Goal: Information Seeking & Learning: Learn about a topic

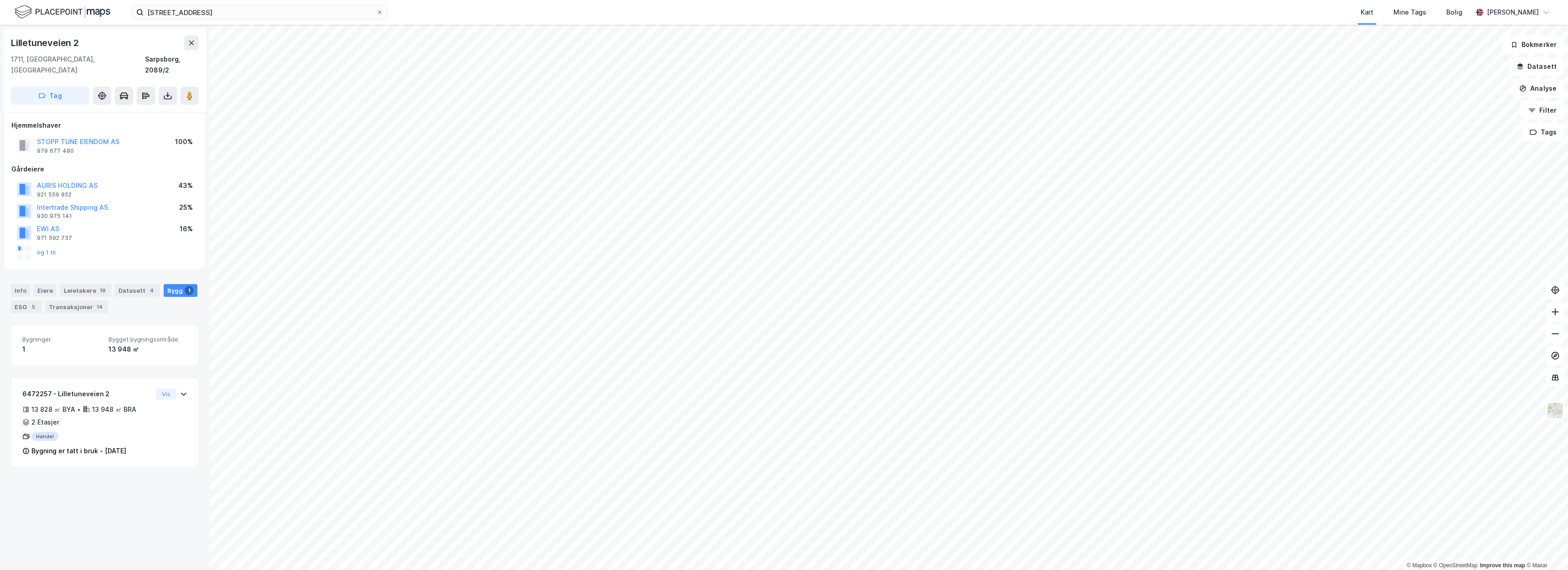
click at [132, 42] on div "Lilletuneveien 2" at bounding box center [105, 42] width 188 height 15
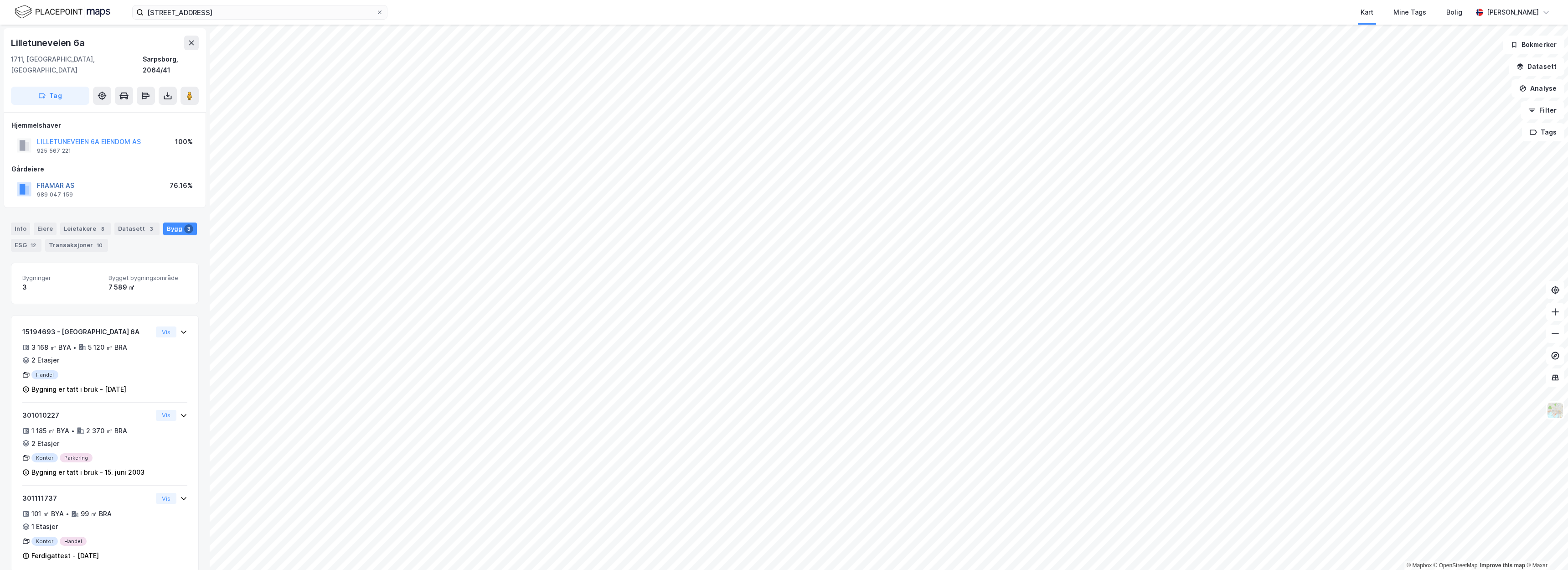
click at [0, 0] on button "FRAMAR AS" at bounding box center [0, 0] width 0 height 0
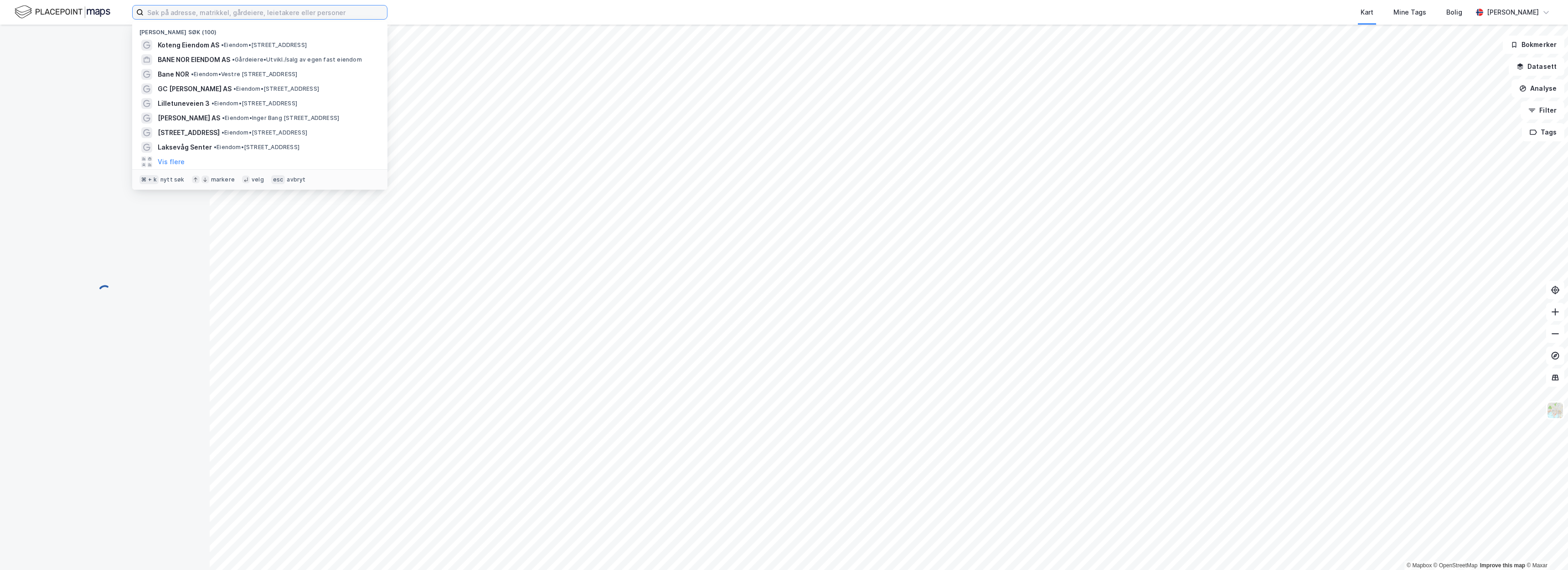
click at [261, 17] on input at bounding box center [265, 13] width 244 height 14
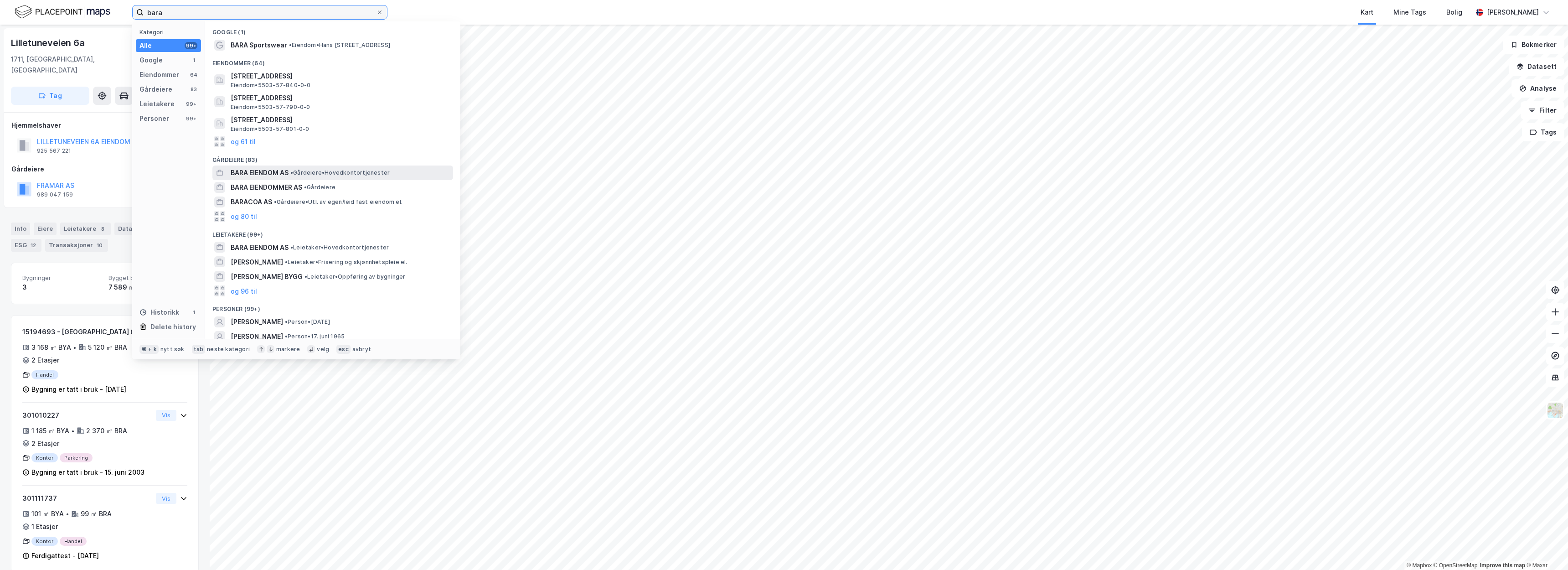
type input "bara"
click at [298, 174] on div "BARA EIENDOM AS • Gårdeiere • Hovedkontortjenester" at bounding box center [333, 172] width 241 height 15
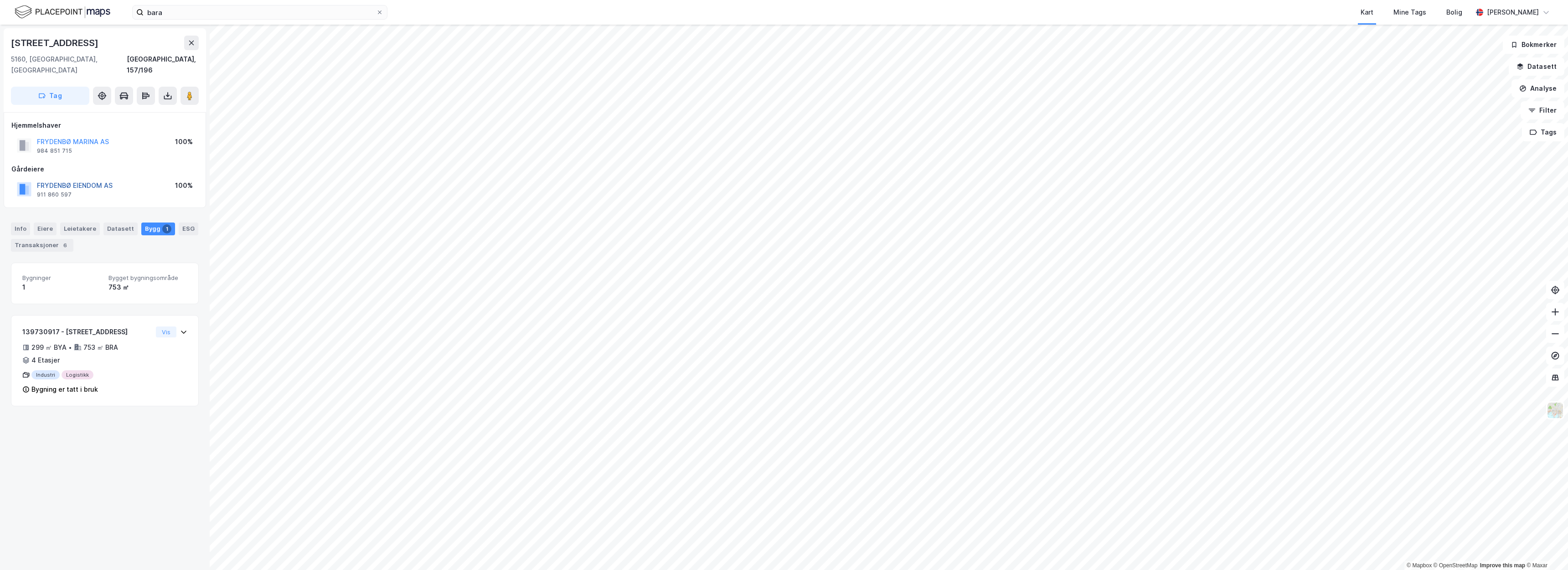
click at [0, 0] on button "FRYDENBØ EIENDOM AS" at bounding box center [0, 0] width 0 height 0
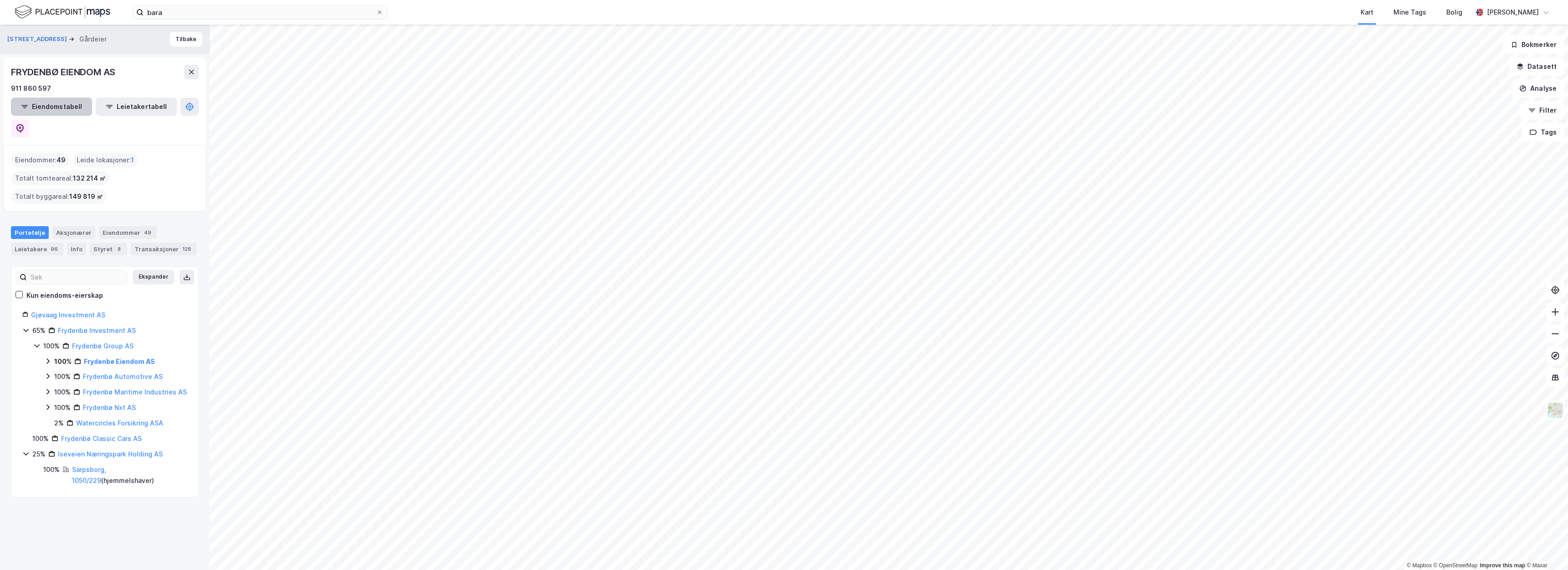
click at [64, 103] on button "Eiendomstabell" at bounding box center [51, 107] width 81 height 19
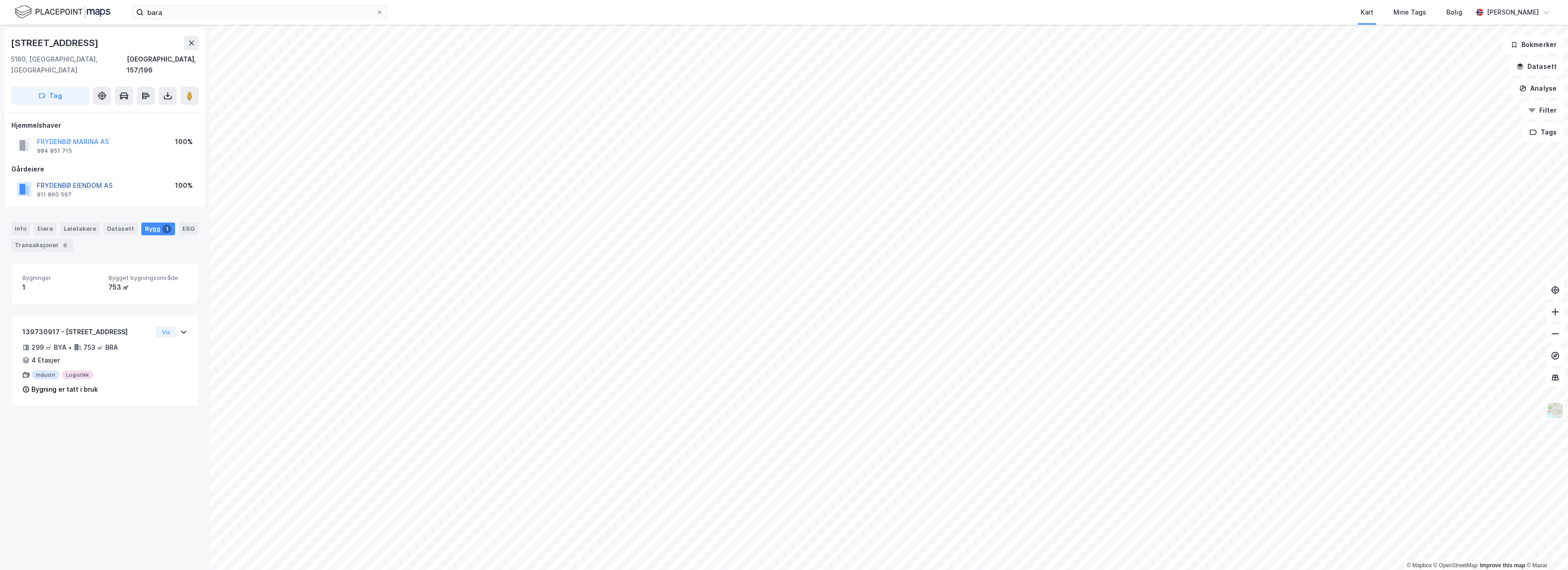
click at [0, 0] on button "FRYDENBØ EIENDOM AS" at bounding box center [0, 0] width 0 height 0
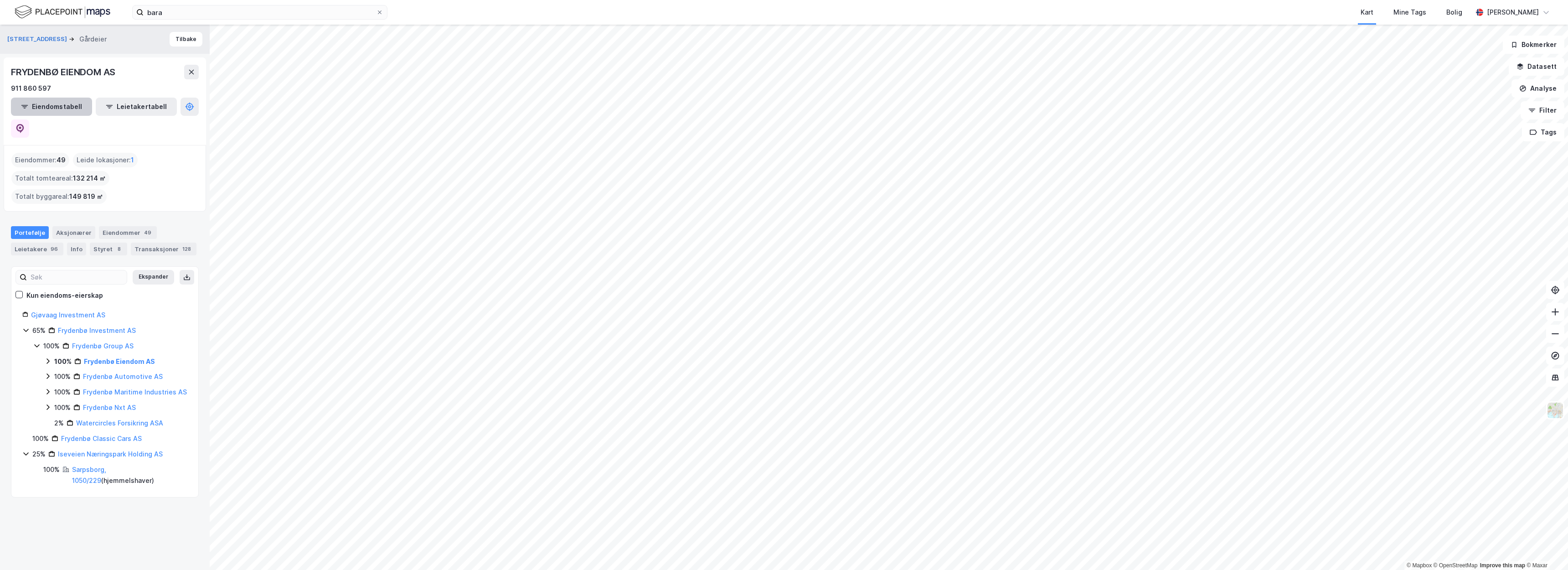
click at [57, 112] on button "Eiendomstabell" at bounding box center [51, 107] width 81 height 19
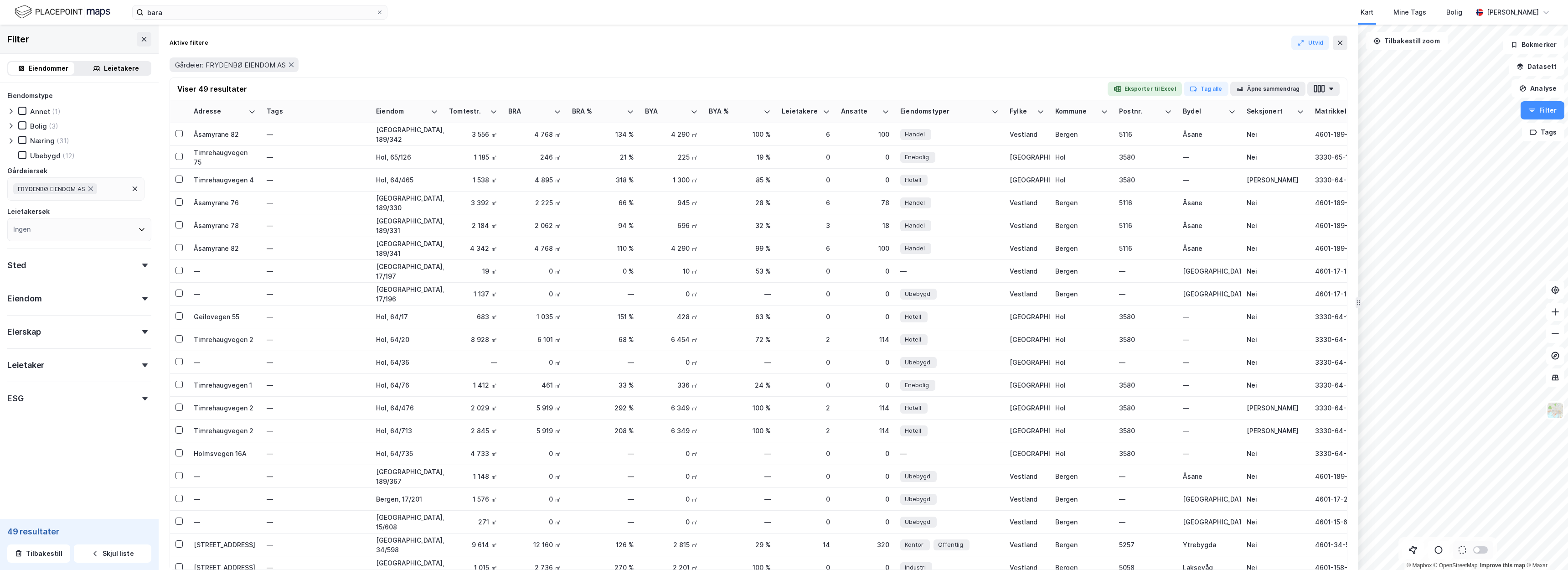
click at [70, 142] on div "Næring (31)" at bounding box center [78, 140] width 144 height 9
click at [52, 141] on div "Næring" at bounding box center [42, 140] width 24 height 9
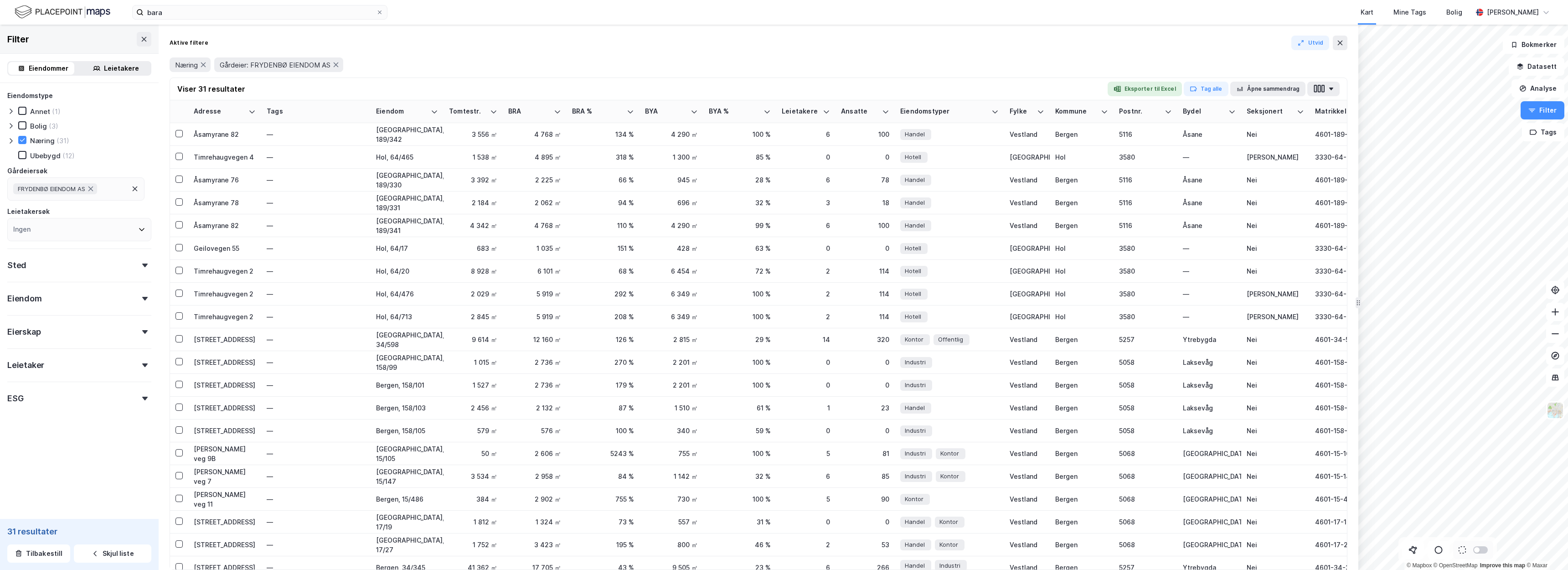
click at [132, 271] on div "Sted" at bounding box center [78, 261] width 144 height 26
click at [69, 309] on div "Ingen" at bounding box center [78, 306] width 144 height 24
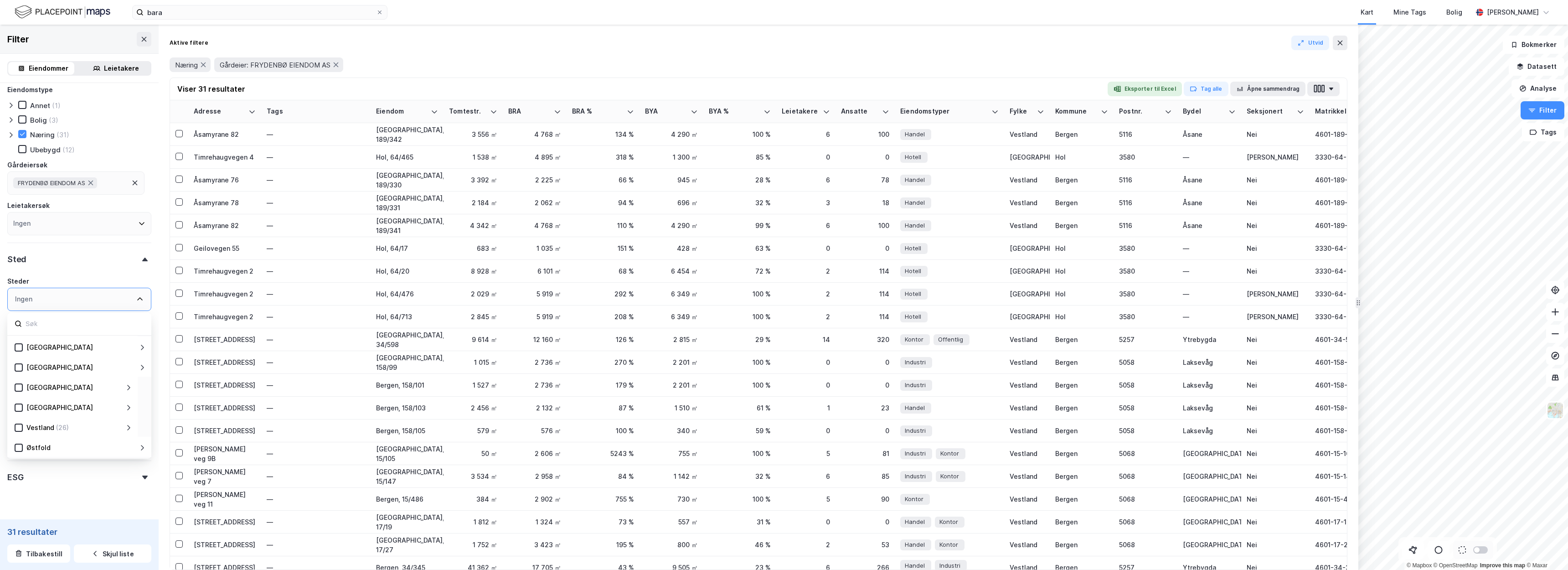
click at [56, 425] on div "(26)" at bounding box center [62, 427] width 13 height 11
click at [21, 430] on icon at bounding box center [19, 428] width 7 height 7
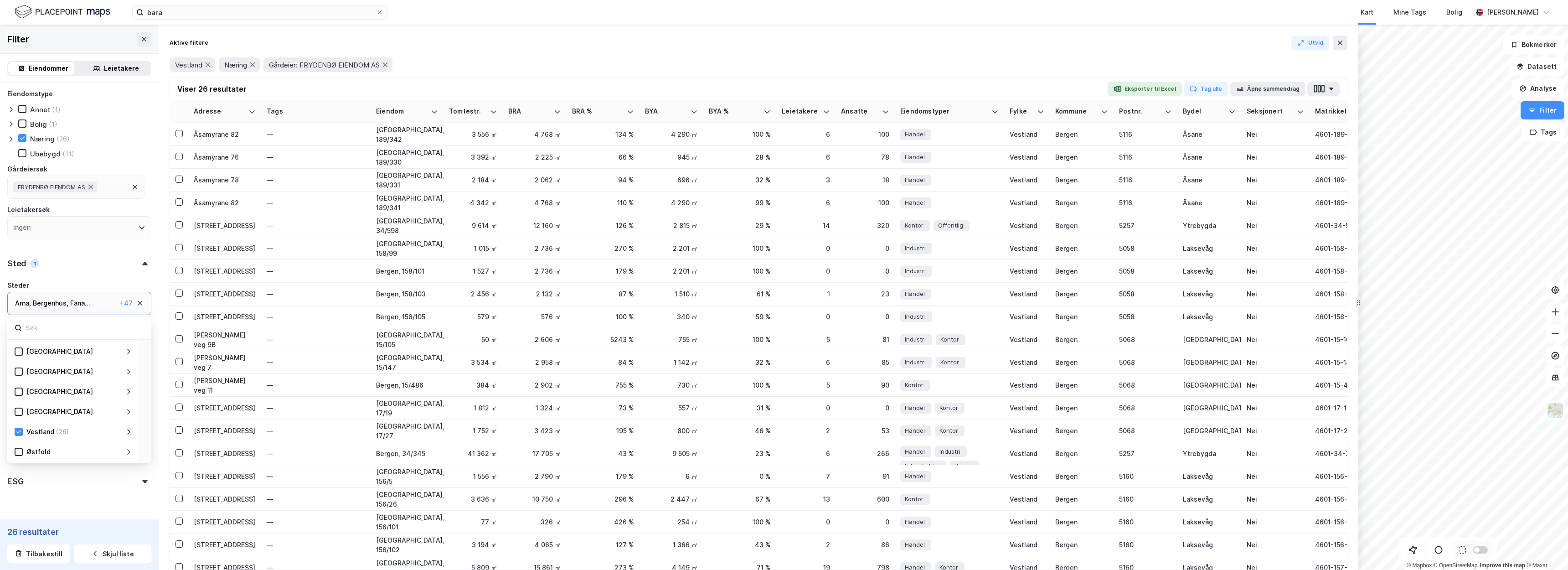
click at [115, 274] on div "Eiendomstype Annet (1) Bolig (1) Næring (26) Ubebygd (11) Gårdeiersøk FRYDENBØ …" at bounding box center [78, 289] width 144 height 403
click at [557, 108] on icon at bounding box center [557, 111] width 7 height 7
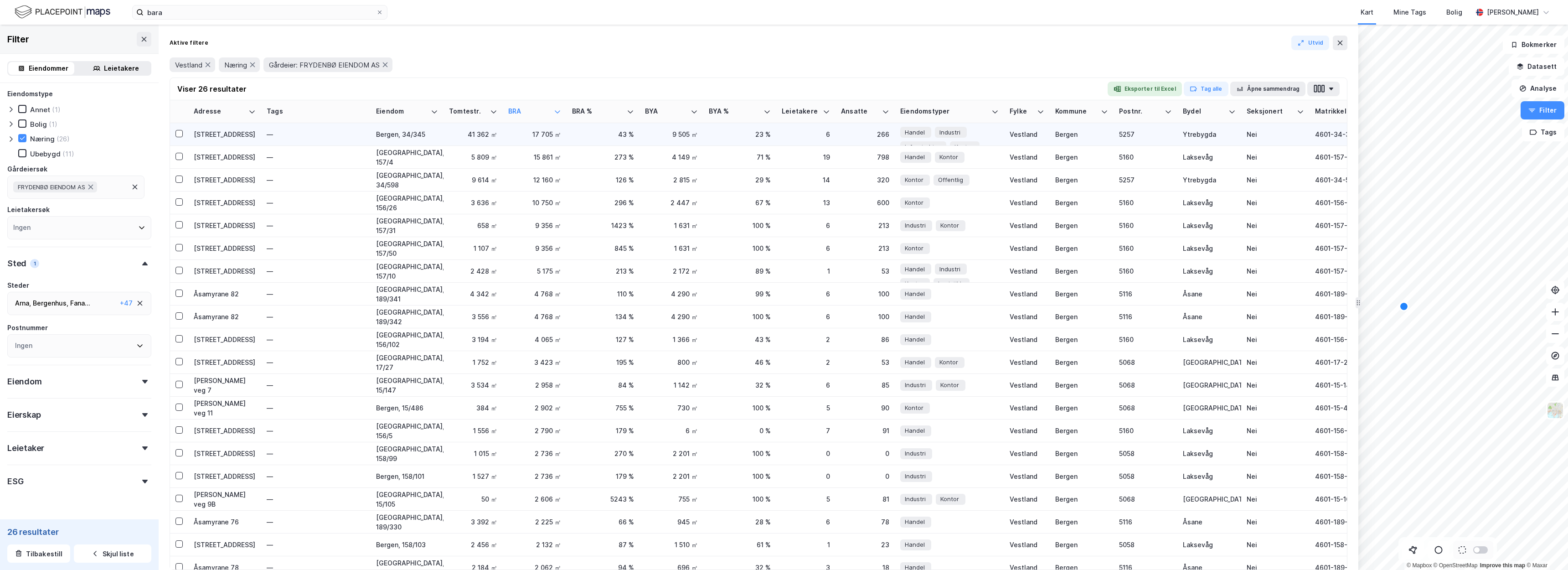
click at [234, 139] on div "Kokstadvegen 37" at bounding box center [224, 134] width 62 height 10
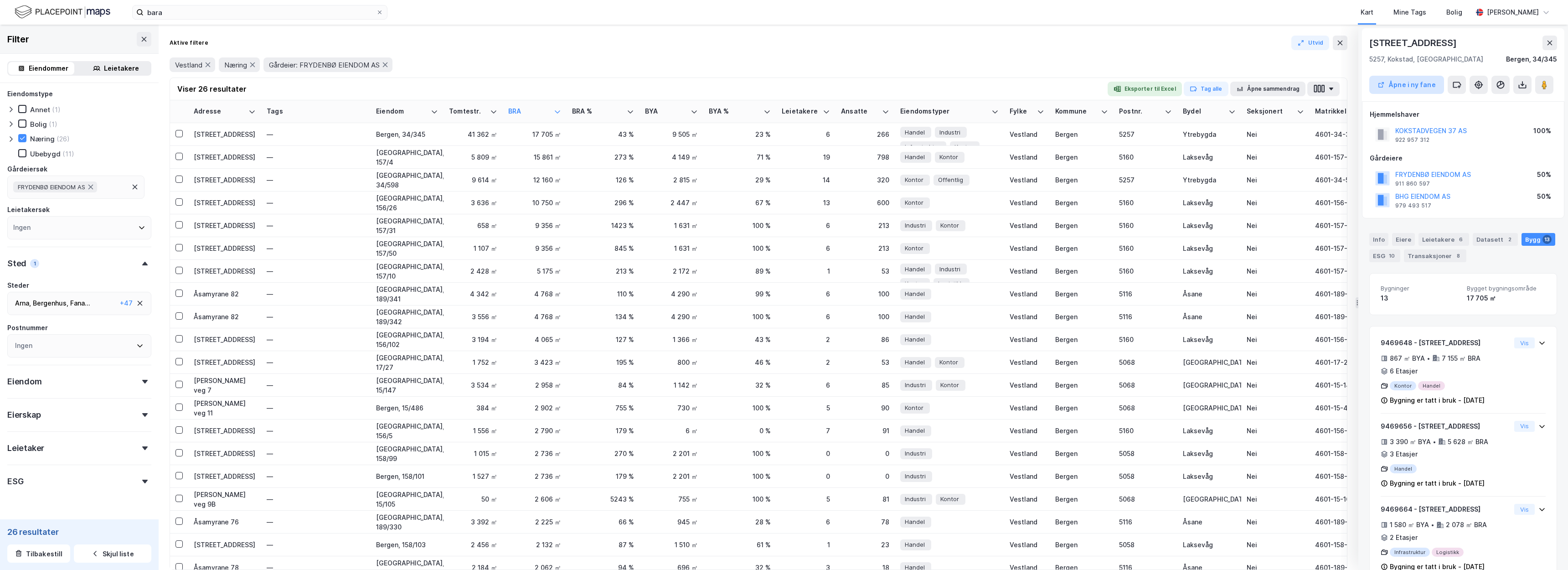
click at [1413, 89] on button "Åpne i ny fane" at bounding box center [1407, 84] width 74 height 19
click at [752, 74] on div "Vestland Næring Gårdeier: FRYDENBØ EIENDOM AS" at bounding box center [759, 65] width 1178 height 25
click at [1141, 84] on button "Eksporter til Excel" at bounding box center [1145, 88] width 74 height 15
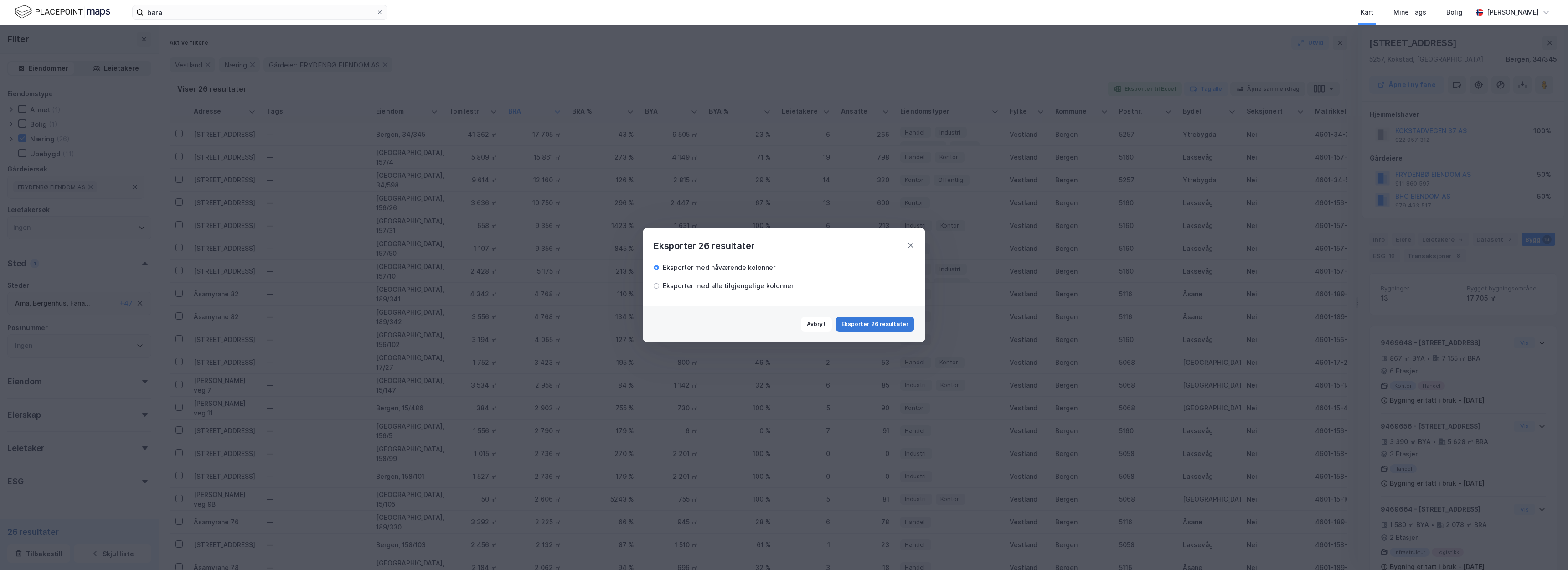
click at [890, 330] on button "Eksporter 26 resultater" at bounding box center [875, 324] width 79 height 15
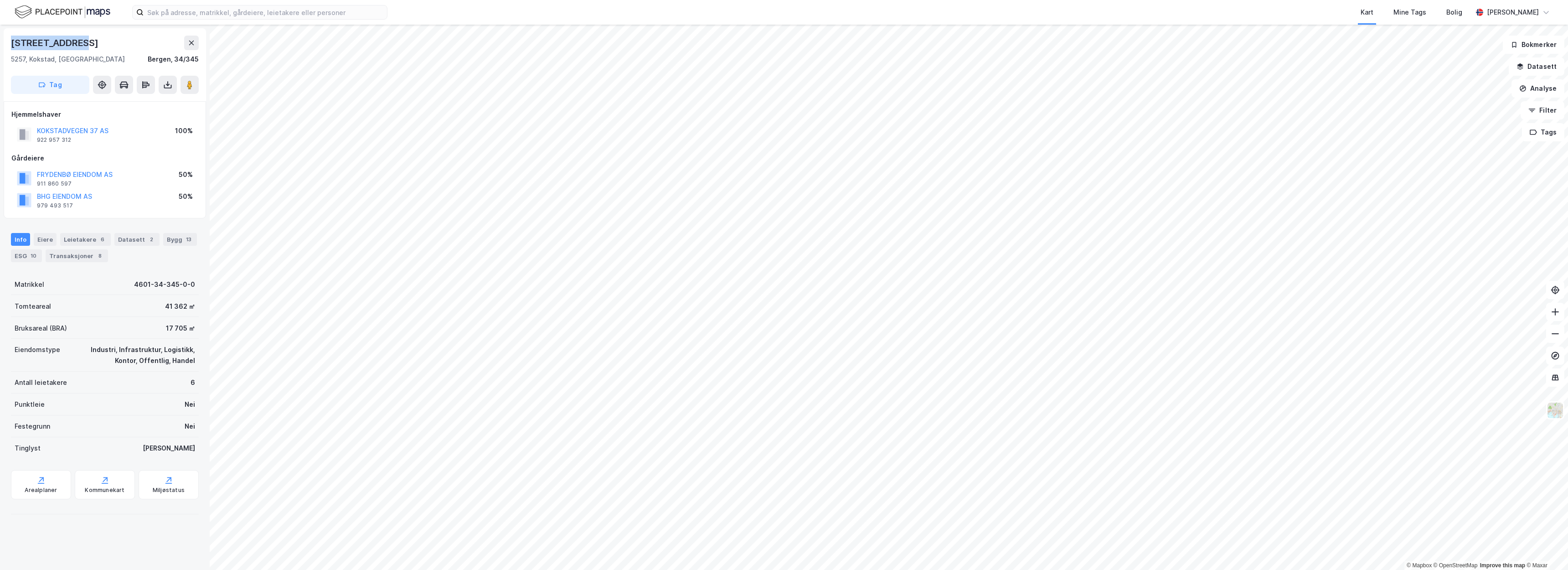
drag, startPoint x: 82, startPoint y: 44, endPoint x: 7, endPoint y: 38, distance: 75.2
click at [7, 38] on div "[STREET_ADDRESS]" at bounding box center [105, 65] width 203 height 73
click at [85, 45] on div "[STREET_ADDRESS]" at bounding box center [55, 42] width 89 height 15
drag, startPoint x: 87, startPoint y: 45, endPoint x: 10, endPoint y: 42, distance: 77.1
click at [10, 42] on div "[STREET_ADDRESS]" at bounding box center [105, 65] width 203 height 73
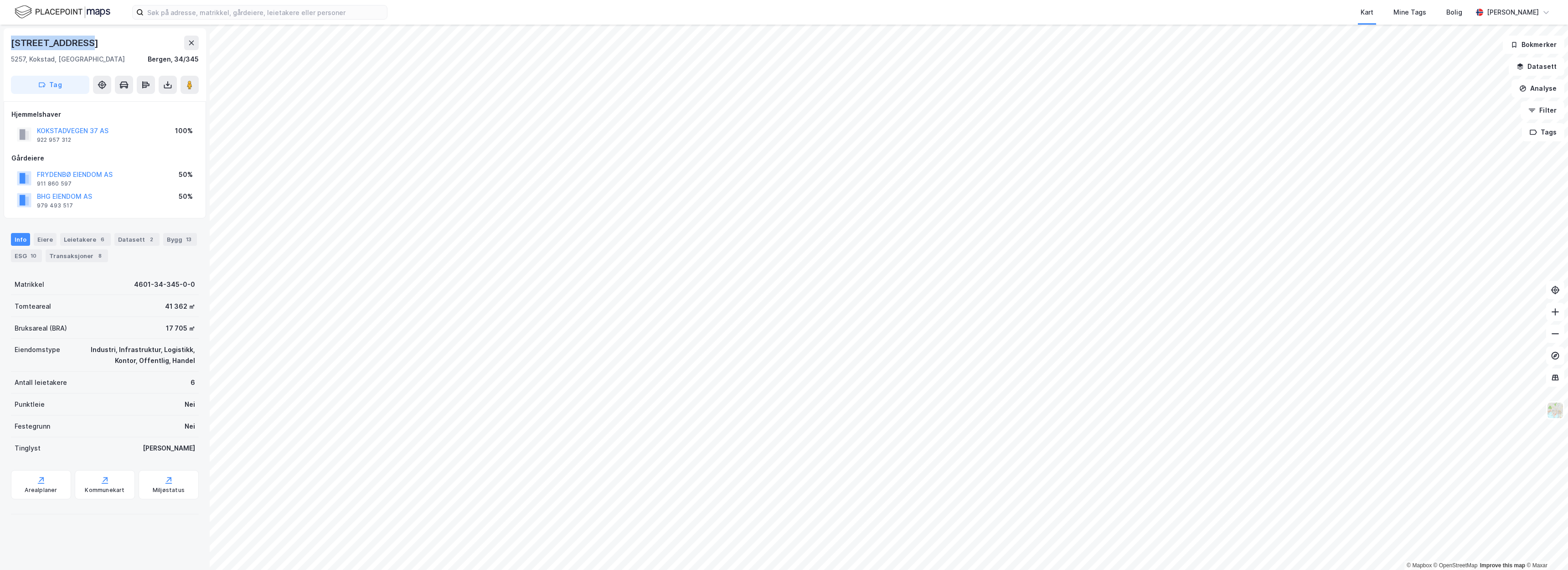
copy div "[STREET_ADDRESS]"
click at [1533, 0] on div "Kart Mine Tags Bolig [PERSON_NAME]" at bounding box center [784, 12] width 1568 height 24
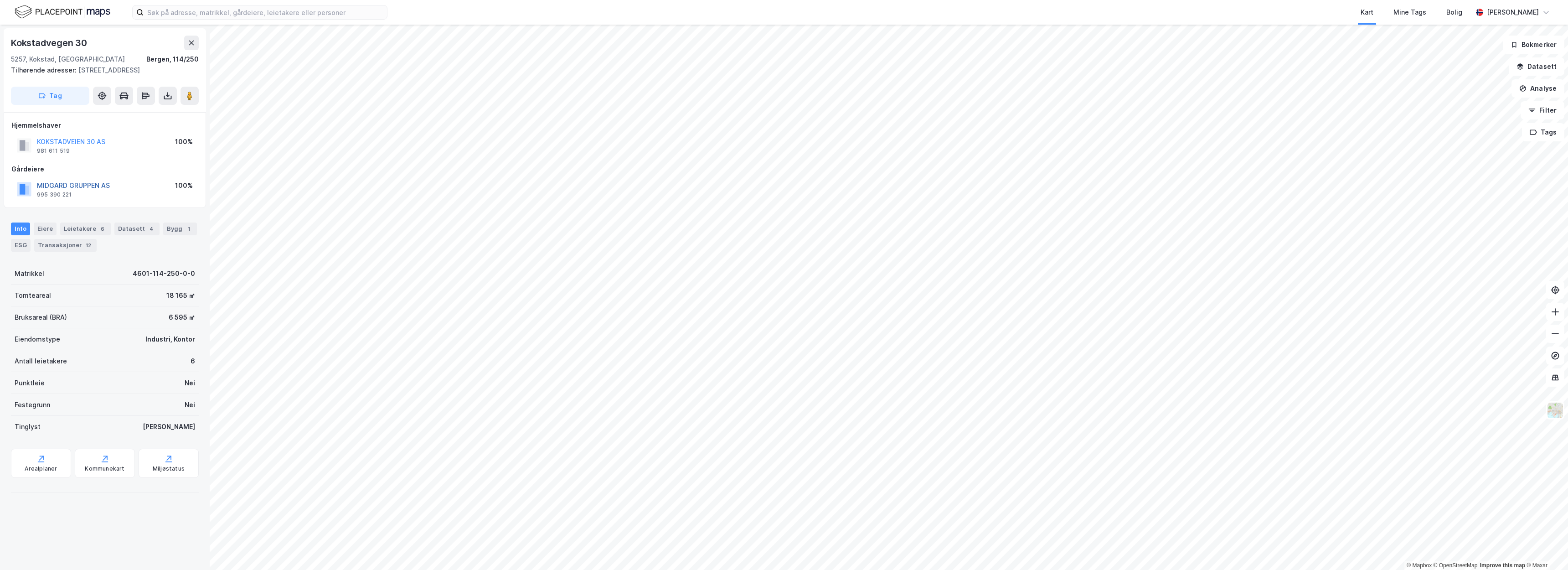
click at [0, 0] on button "MIDGARD GRUPPEN AS" at bounding box center [0, 0] width 0 height 0
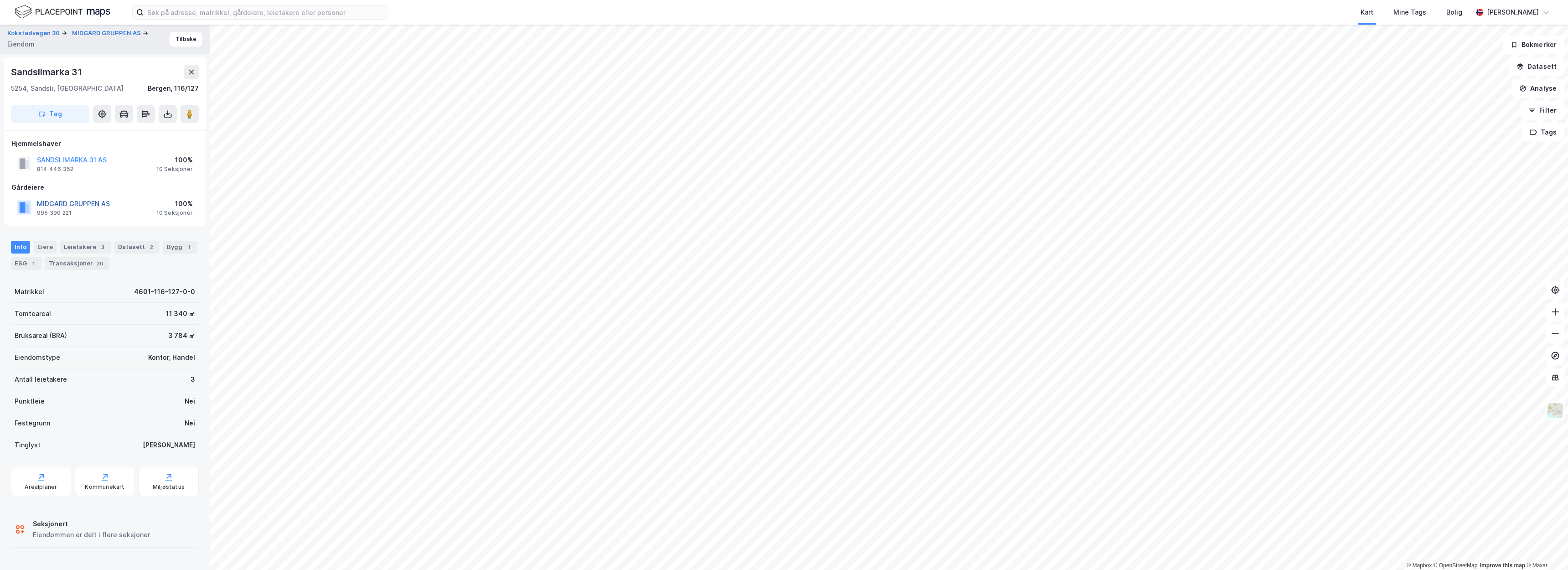
click at [0, 0] on button "MIDGARD GRUPPEN AS" at bounding box center [0, 0] width 0 height 0
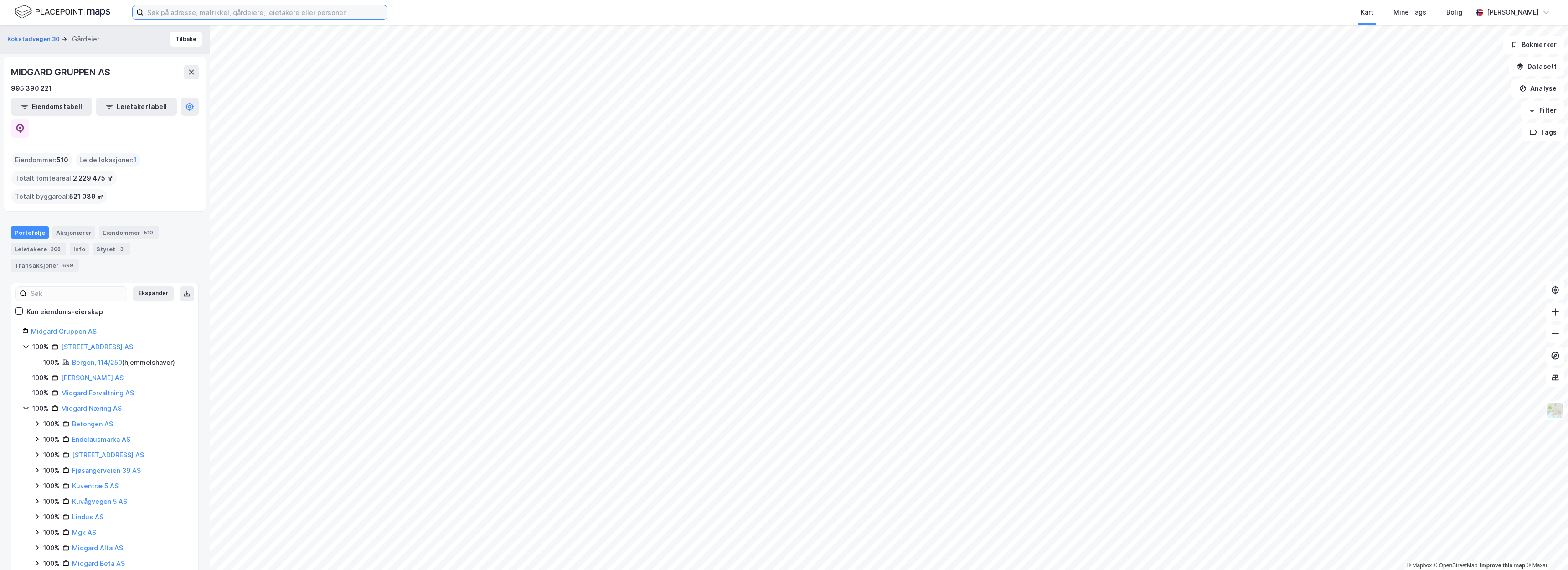
click at [204, 13] on input at bounding box center [265, 13] width 244 height 14
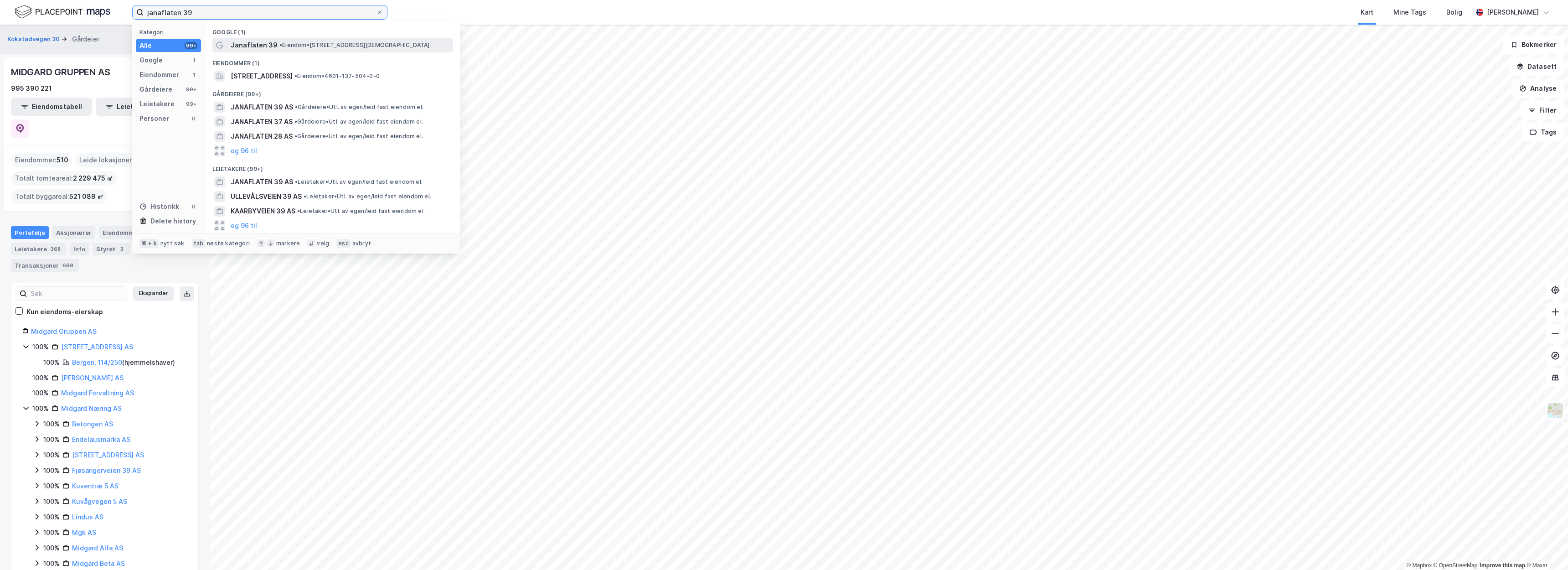
type input "janaflaten 39"
click at [351, 46] on span "• Eiendom • Janaflaten 39, 5179 Godvik" at bounding box center [355, 44] width 151 height 7
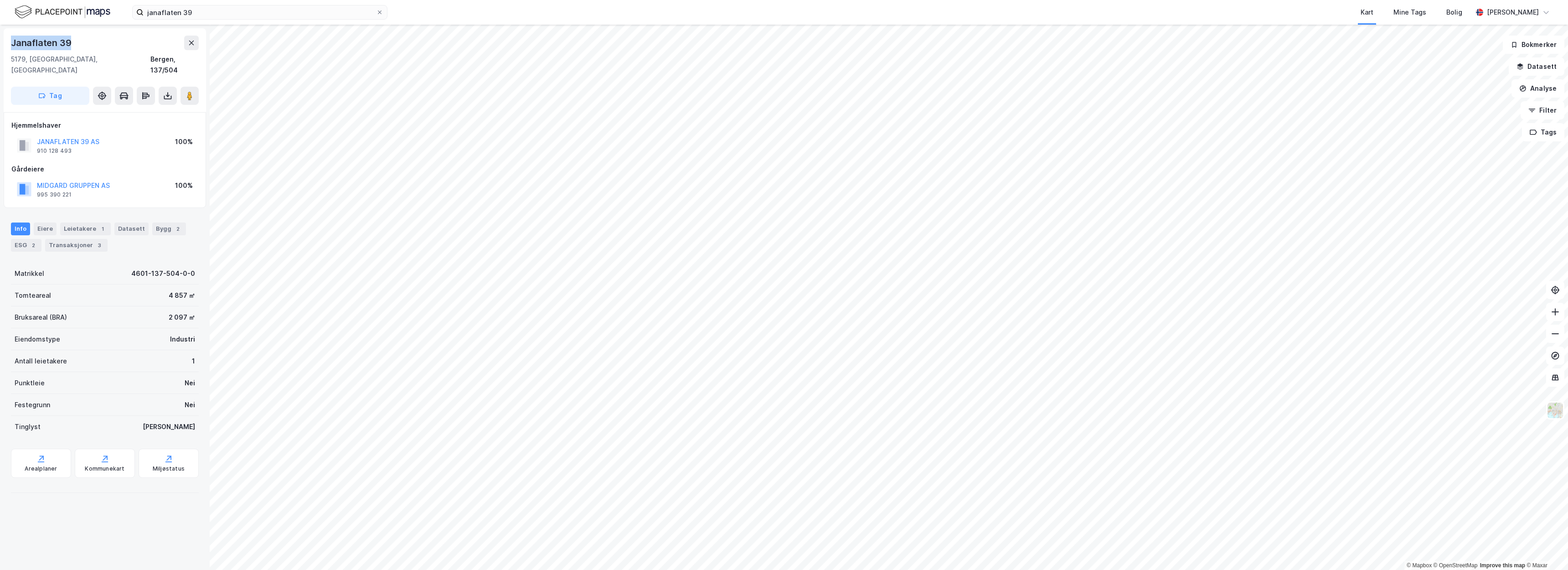
drag, startPoint x: 72, startPoint y: 43, endPoint x: 8, endPoint y: 42, distance: 64.0
click at [8, 42] on div "Janaflaten 39 5179, Godvik, Vestland Bergen, 137/504 Tag" at bounding box center [105, 71] width 203 height 84
copy div "Janaflaten 39"
click at [1556, 413] on img at bounding box center [1555, 410] width 18 height 18
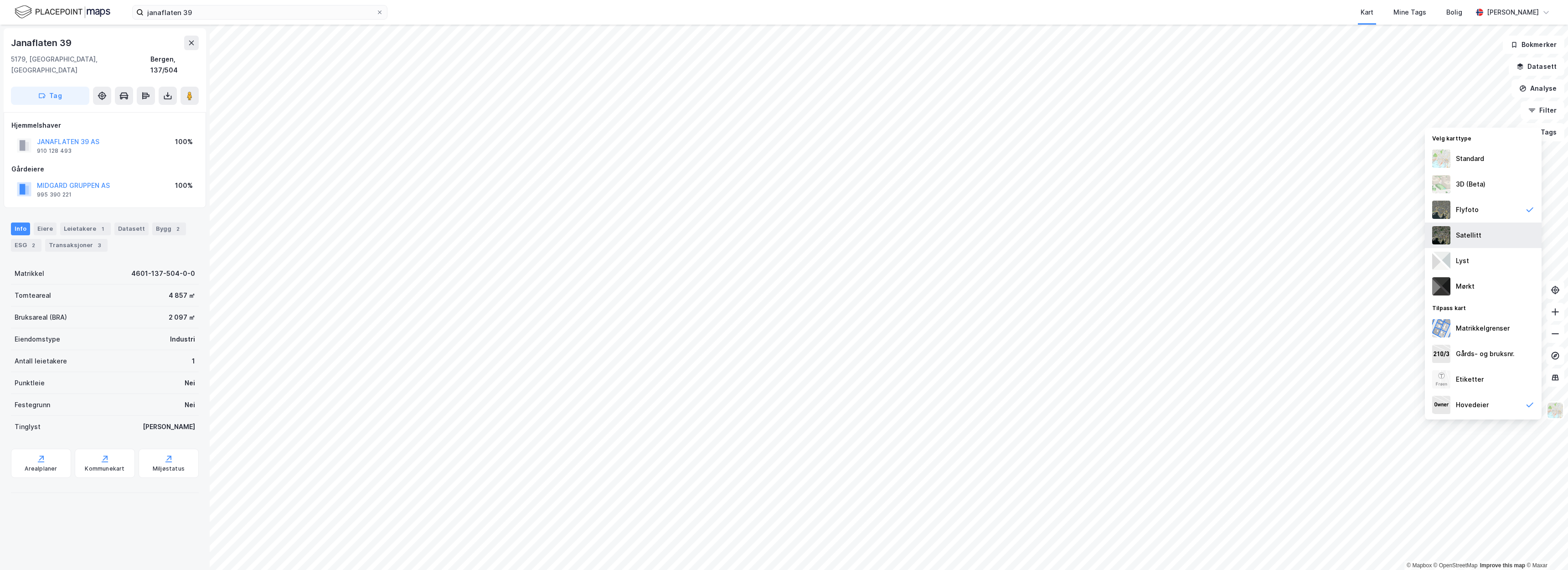
click at [1487, 230] on div "Satellitt" at bounding box center [1483, 235] width 116 height 25
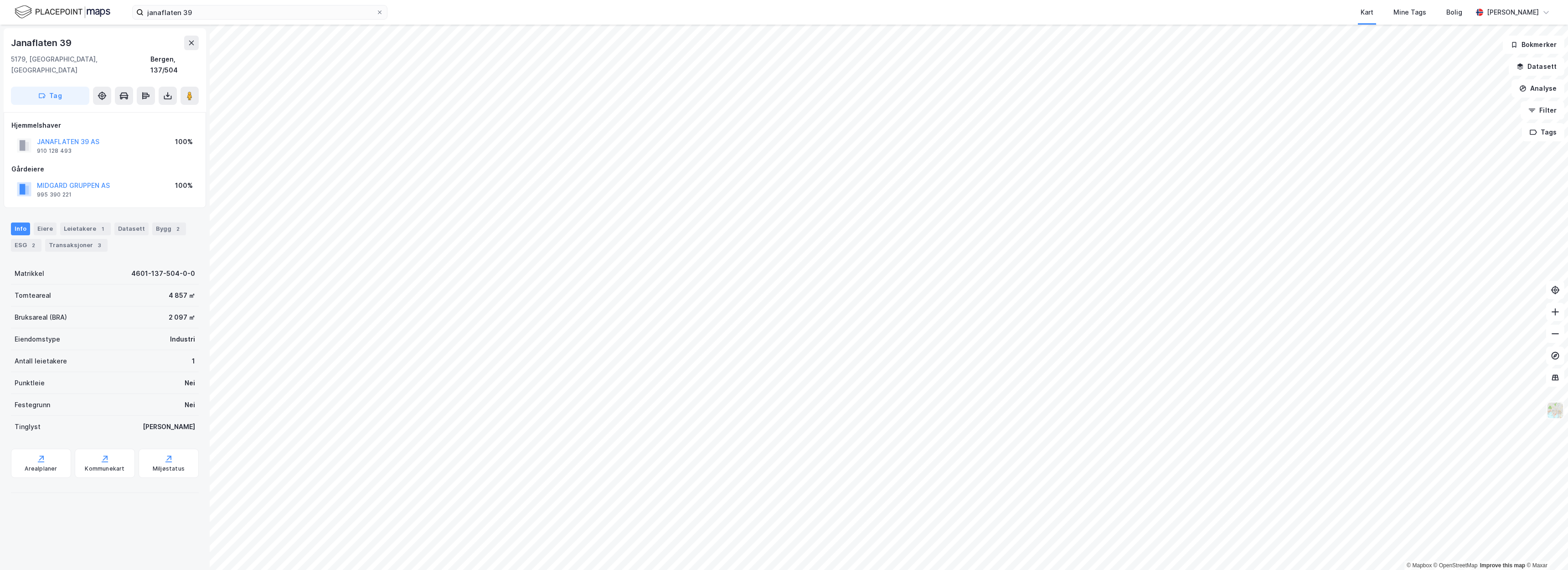
click at [1554, 407] on img at bounding box center [1555, 410] width 18 height 18
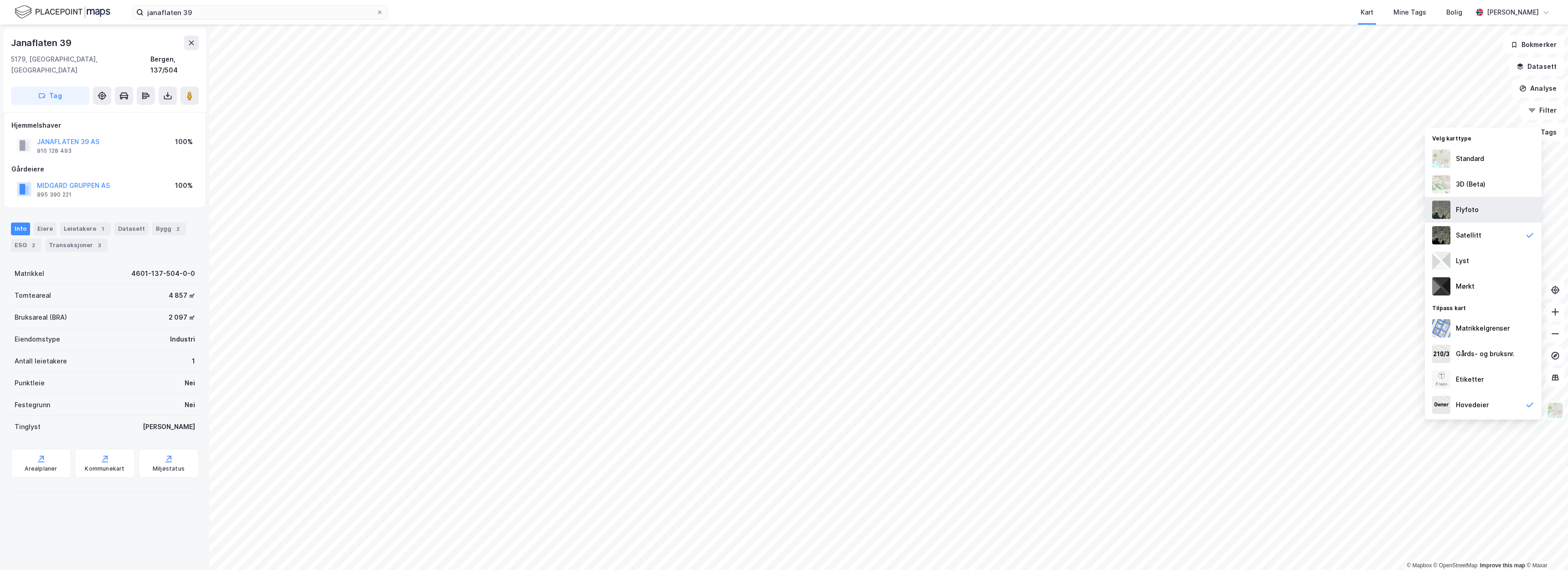
click at [1463, 208] on div "Flyfoto" at bounding box center [1467, 210] width 23 height 11
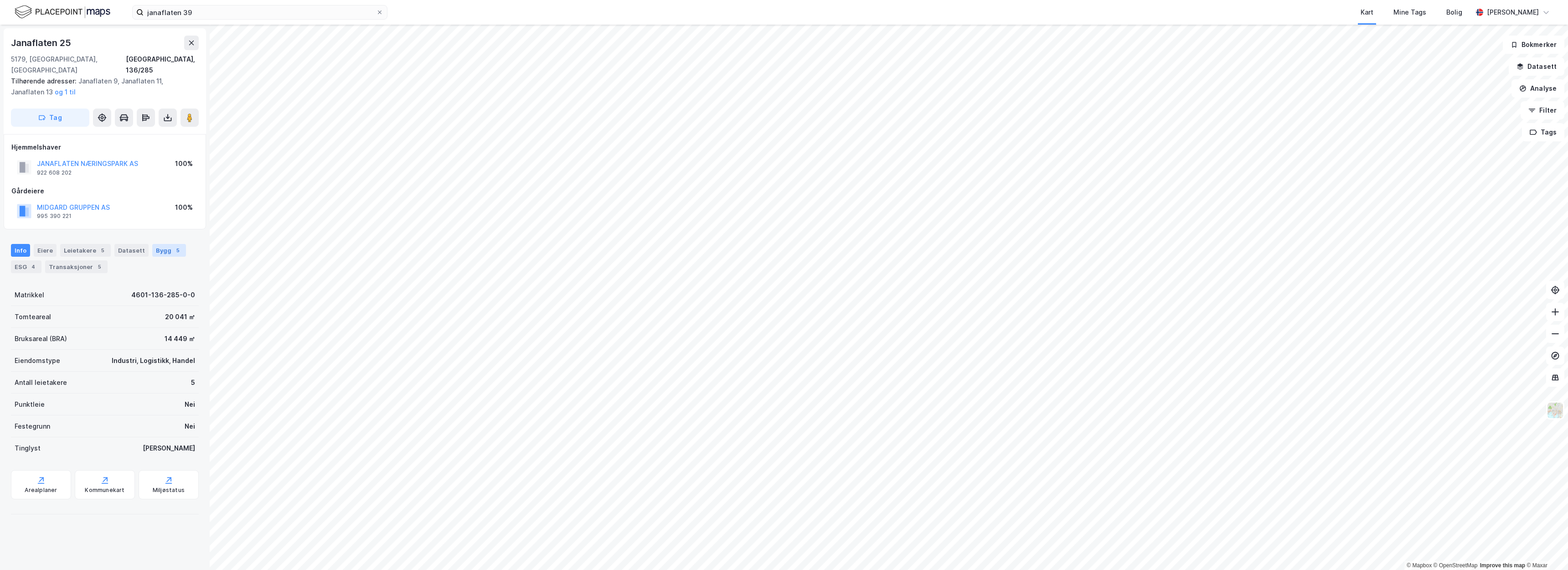
click at [173, 246] on div "5" at bounding box center [177, 250] width 9 height 9
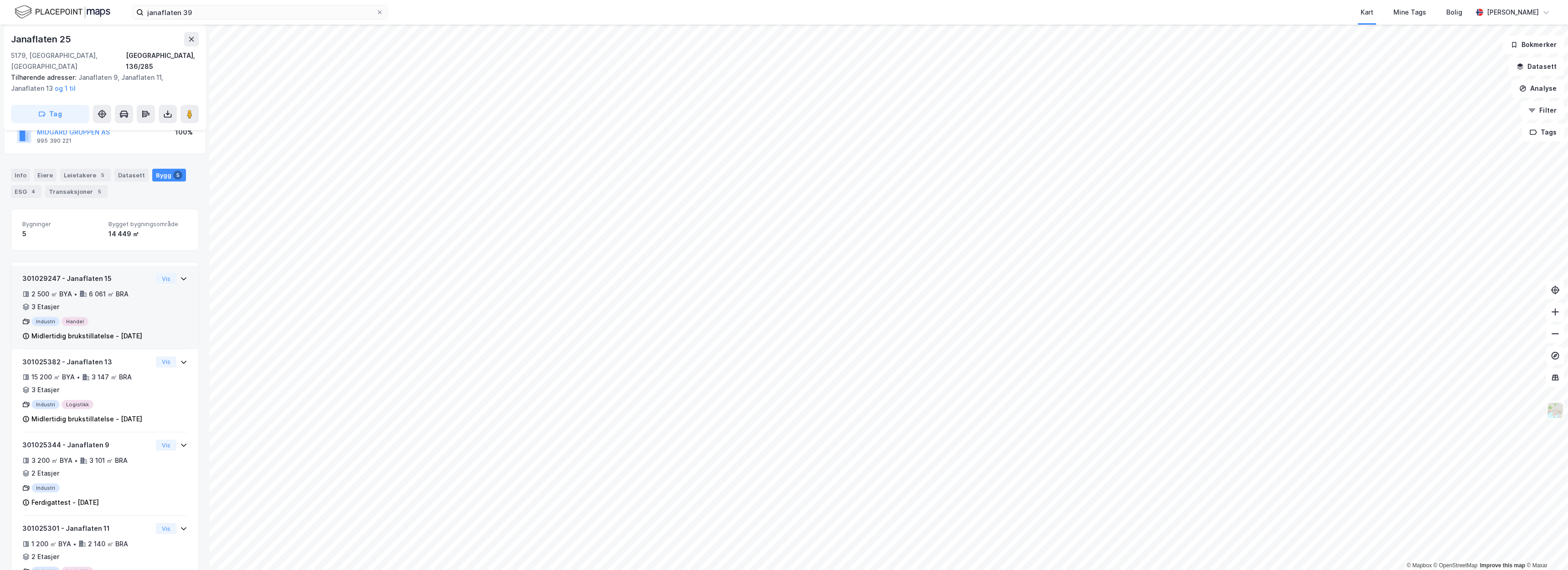
scroll to position [74, 0]
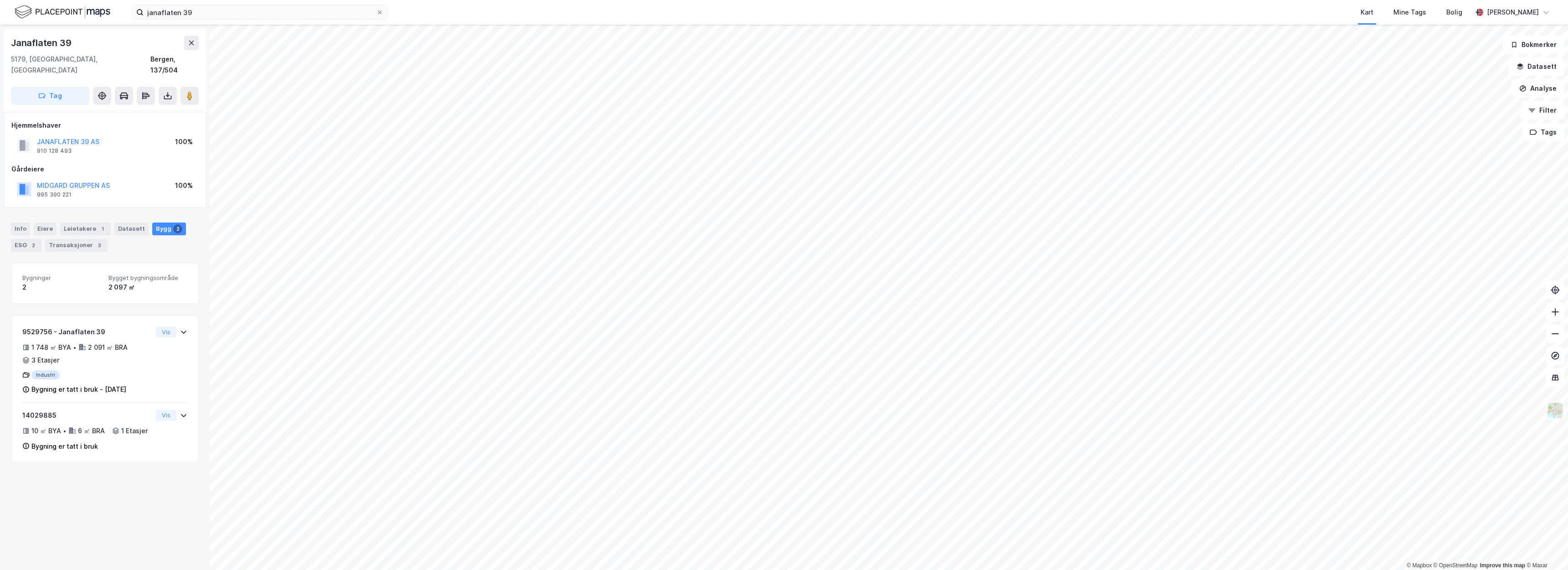
click at [771, 570] on html "janaflaten 39 Kart Mine Tags Bolig Christer Svensen © Mapbox © OpenStreetMap Im…" at bounding box center [784, 285] width 1568 height 570
click at [522, 0] on html "janaflaten 39 Kart Mine Tags Bolig Christer Svensen © Mapbox © OpenStreetMap Im…" at bounding box center [784, 285] width 1568 height 570
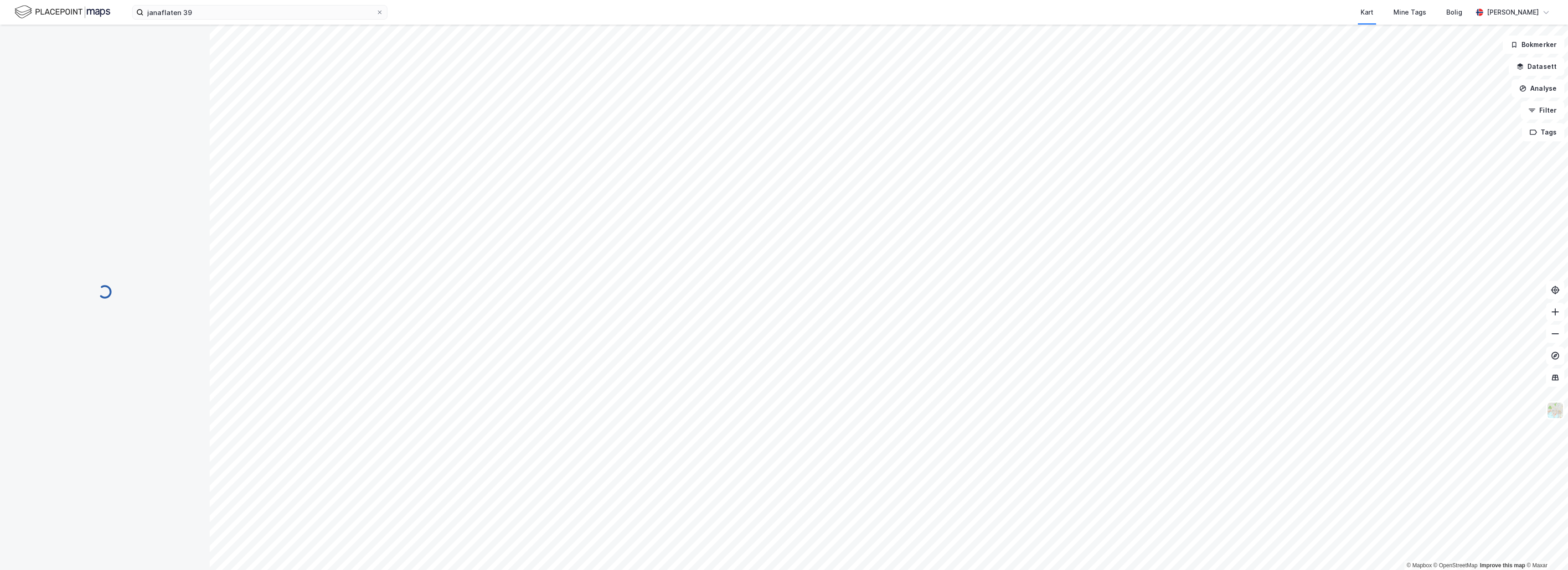
scroll to position [5, 0]
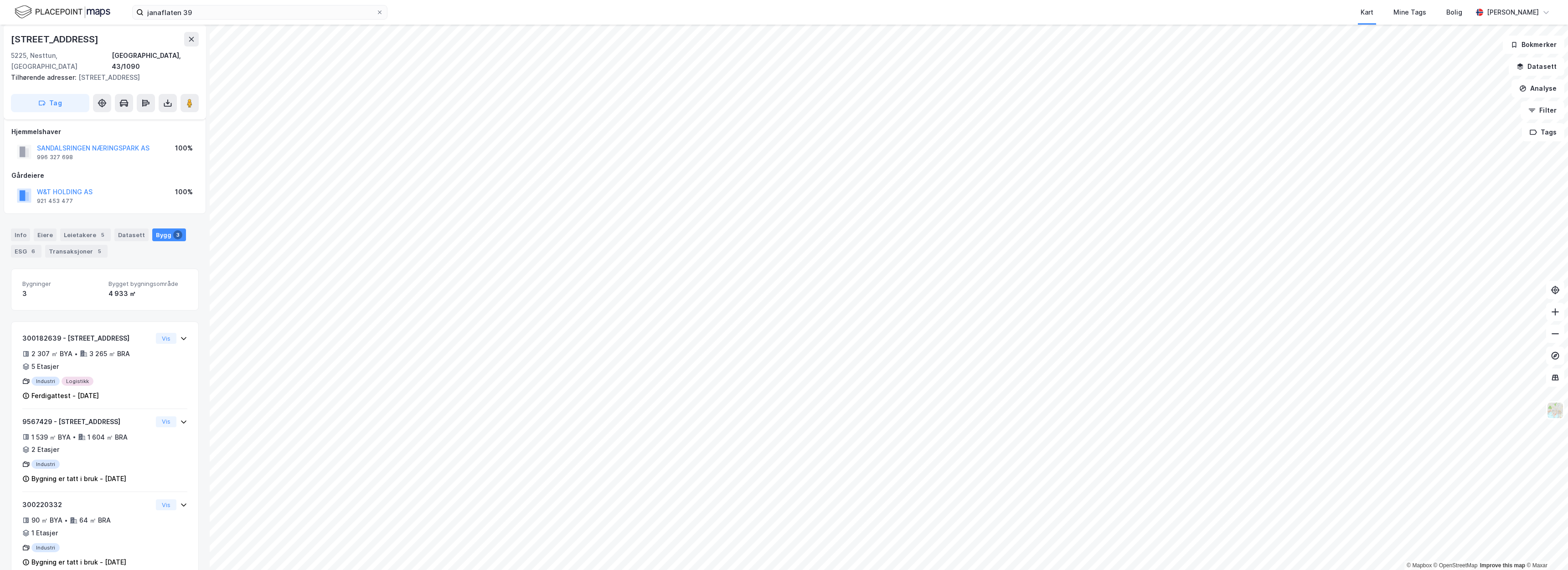
click at [67, 187] on div "W&T HOLDING AS" at bounding box center [65, 192] width 56 height 11
click at [0, 0] on button "W&T HOLDING AS" at bounding box center [0, 0] width 0 height 0
drag, startPoint x: 88, startPoint y: 38, endPoint x: 7, endPoint y: 41, distance: 81.1
click at [7, 41] on div "Sanddalsringen 5 5225, Nesttun, Vestland Bergen, 43/1090 Tilhørende adresser: S…" at bounding box center [105, 71] width 203 height 95
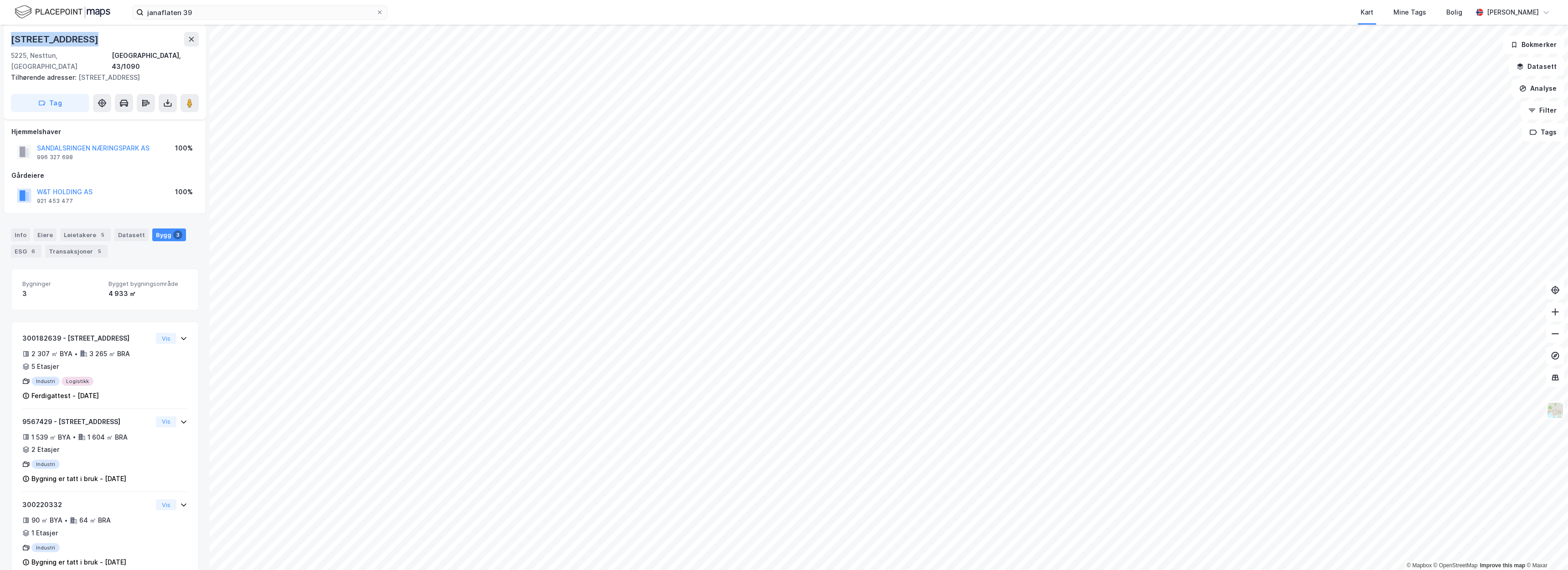
copy div "Sanddalsringen 5"
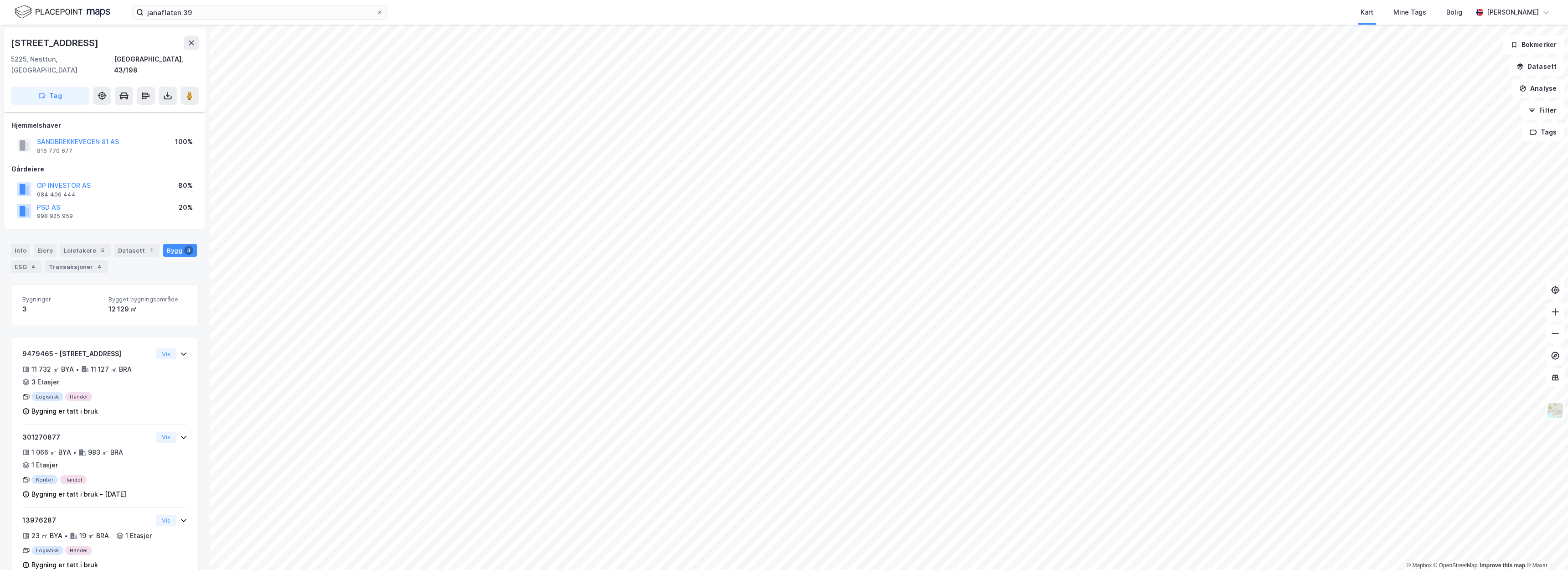
scroll to position [5, 0]
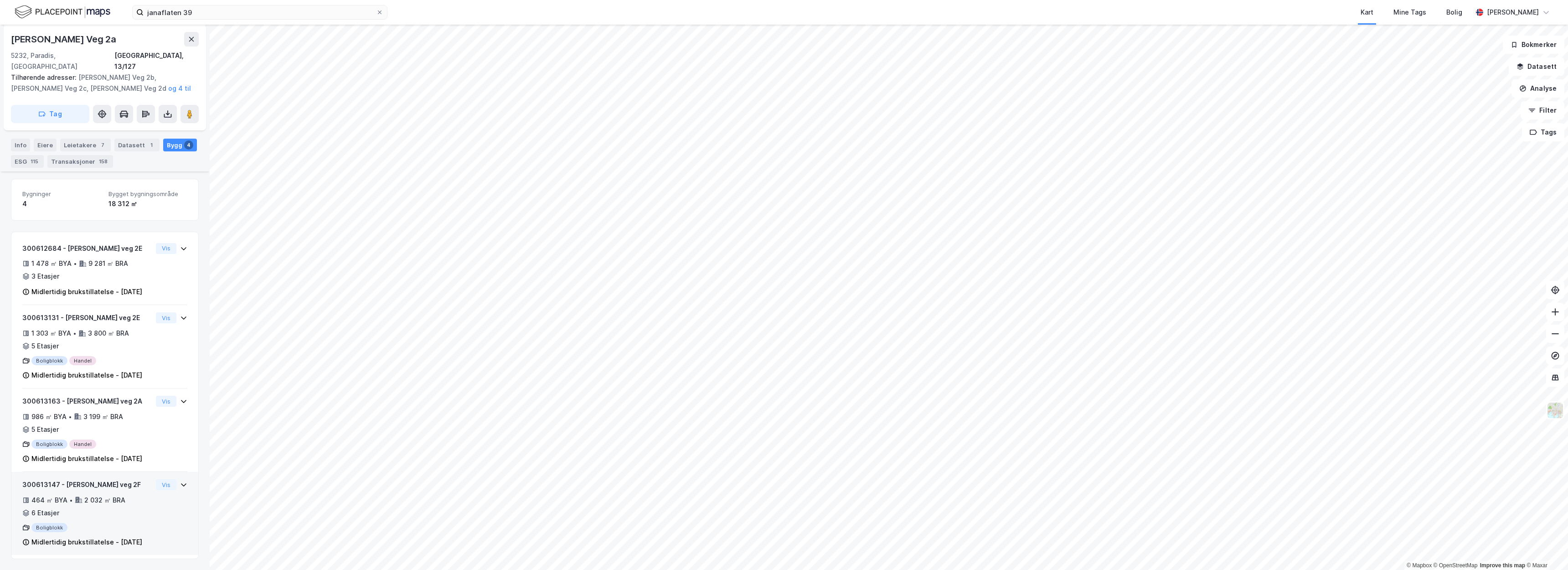
scroll to position [185, 0]
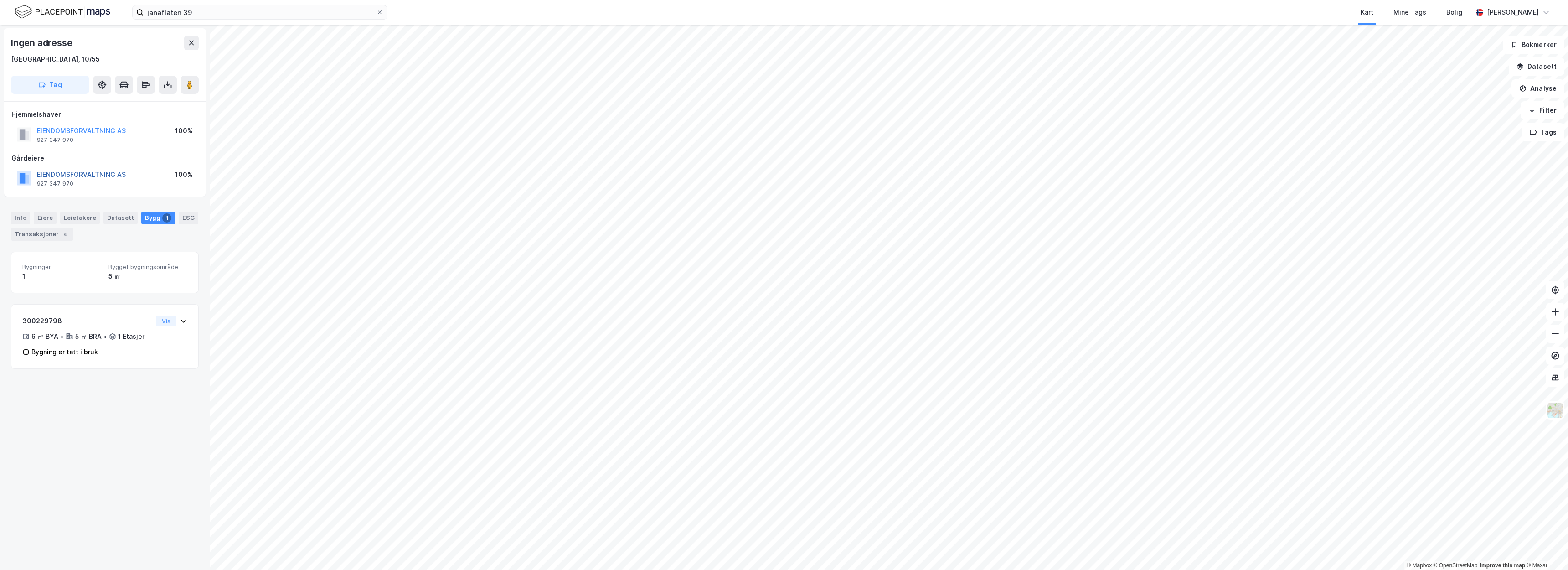
click at [0, 0] on button "EIENDOMSFORVALTNING AS" at bounding box center [0, 0] width 0 height 0
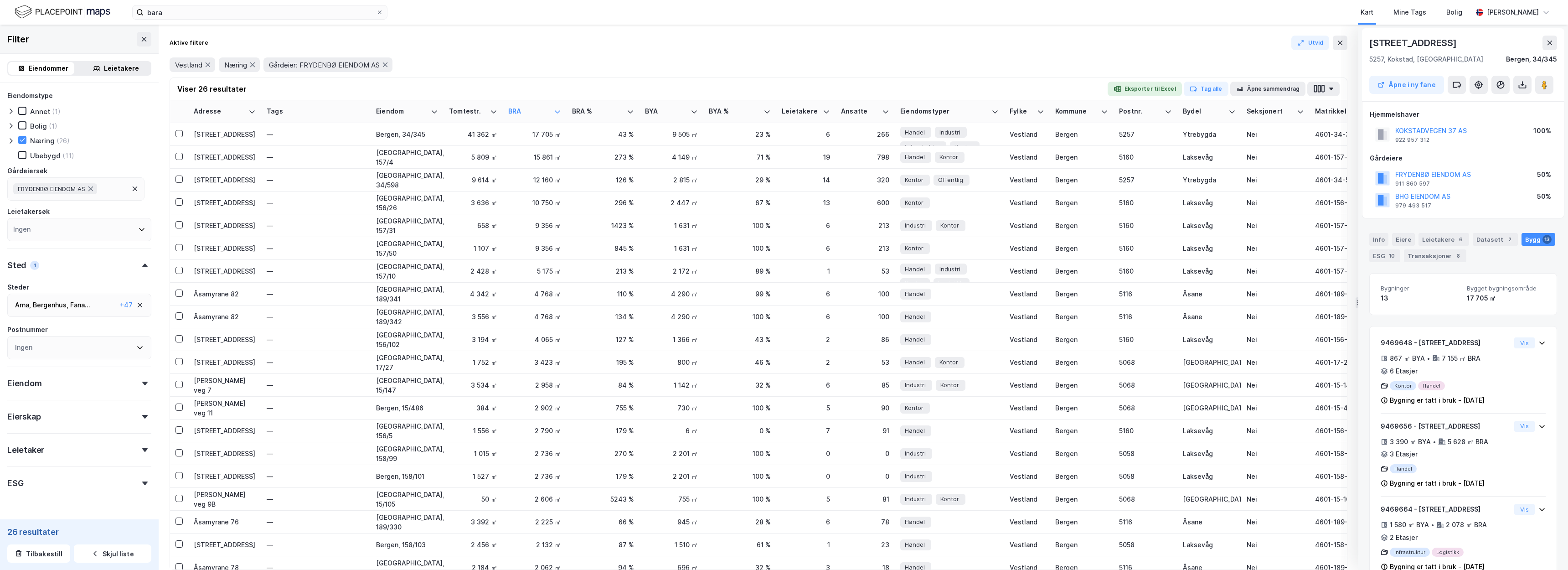
scroll to position [2, 0]
click at [424, 0] on div "bara Kart Mine Tags Bolig Christer Svensen" at bounding box center [784, 12] width 1568 height 24
